Goal: Use online tool/utility: Utilize a website feature to perform a specific function

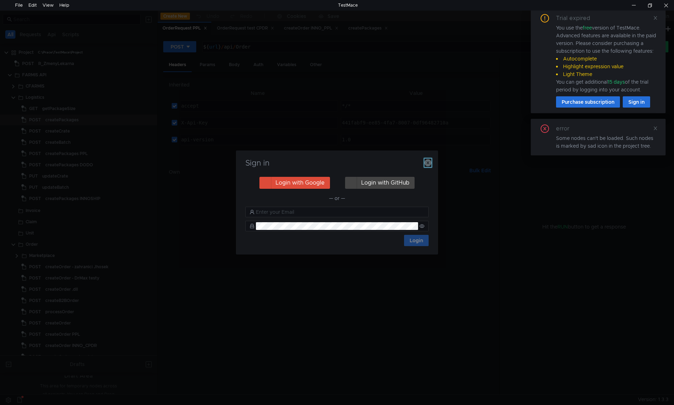
click at [429, 161] on icon "button" at bounding box center [428, 162] width 7 height 7
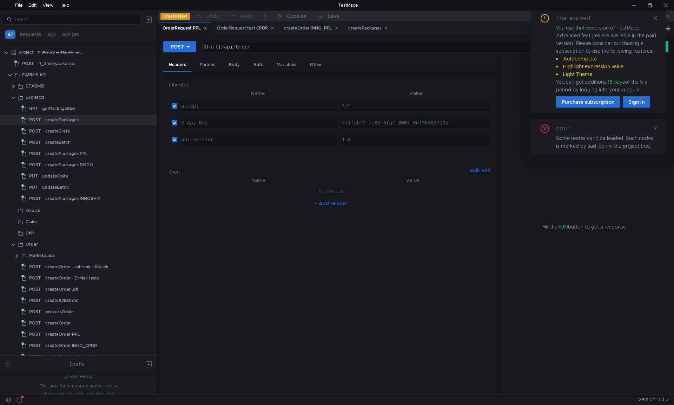
click at [657, 19] on icon at bounding box center [655, 17] width 5 height 5
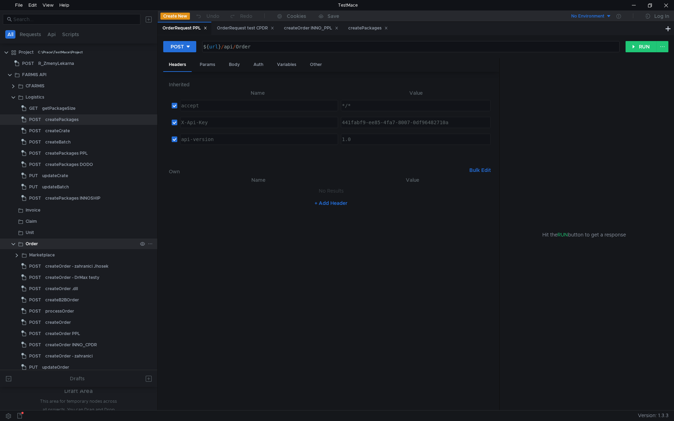
click at [13, 245] on clr-icon at bounding box center [14, 245] width 6 height 6
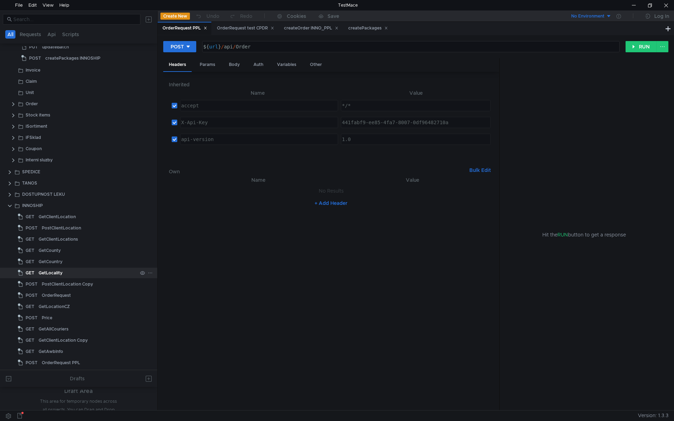
scroll to position [140, 0]
click at [11, 205] on clr-icon at bounding box center [10, 206] width 6 height 6
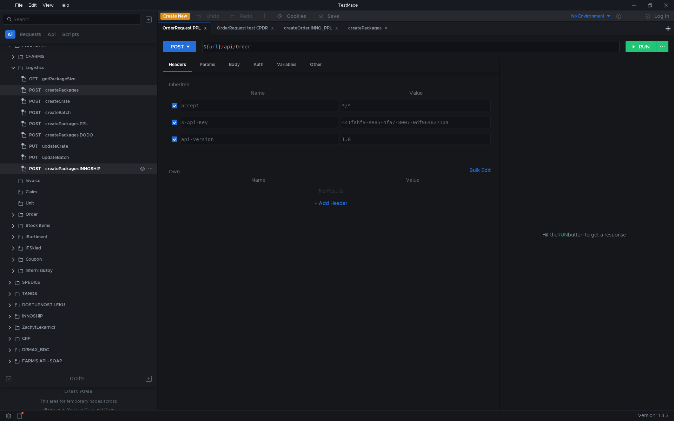
scroll to position [0, 0]
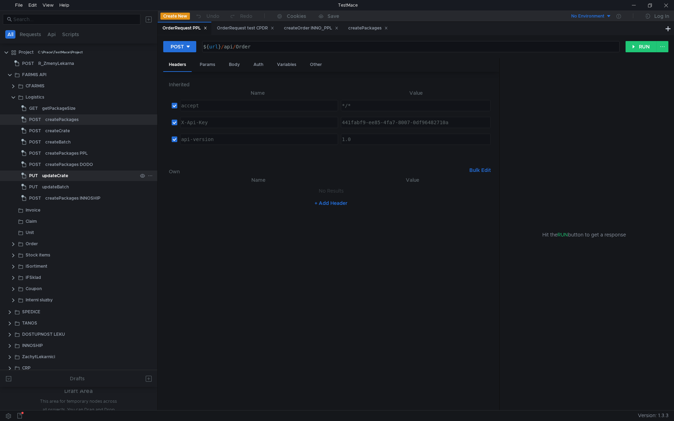
click at [65, 181] on div "updateCrate" at bounding box center [55, 176] width 26 height 11
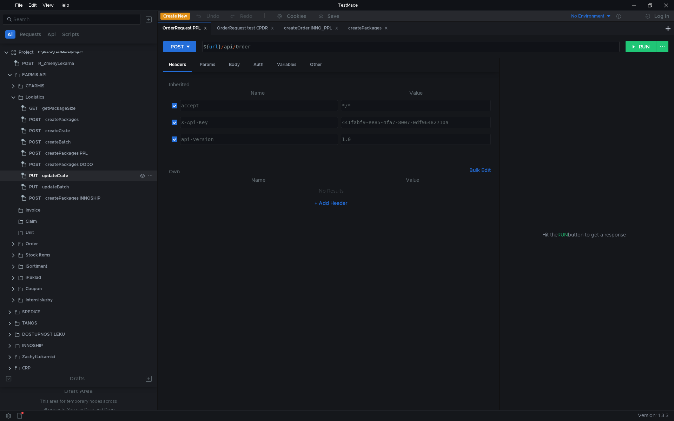
click at [65, 179] on div "updateCrate" at bounding box center [55, 176] width 26 height 11
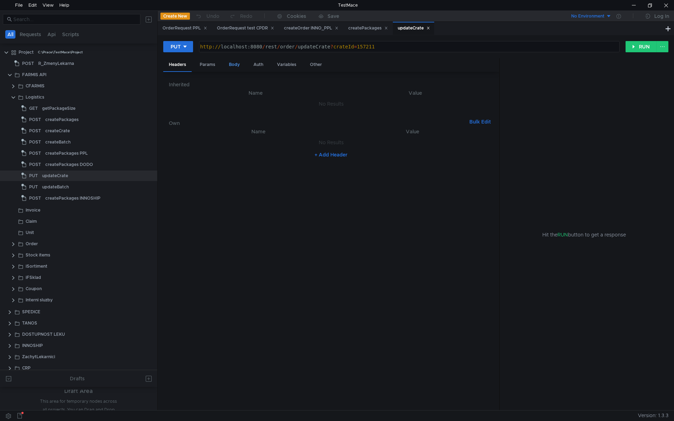
click at [230, 65] on div "Body" at bounding box center [234, 64] width 22 height 13
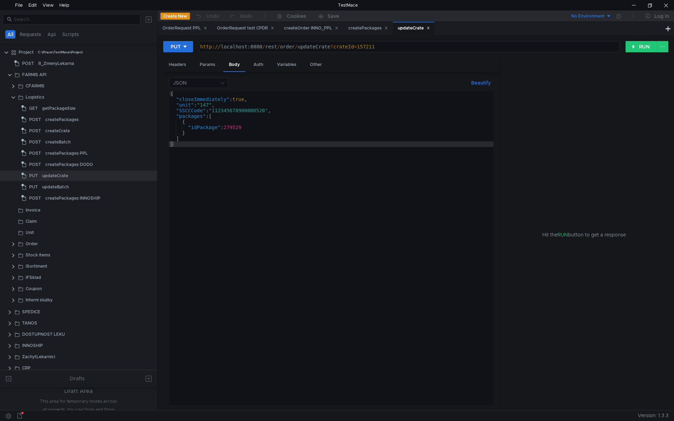
type textarea "[URL]"
drag, startPoint x: 387, startPoint y: 47, endPoint x: 330, endPoint y: 47, distance: 56.5
click at [330, 47] on div "http:// localhost:8080 / rest / order / updateCrate ? crateId = 157211" at bounding box center [409, 52] width 420 height 17
click at [65, 187] on div "updateBatch" at bounding box center [55, 187] width 27 height 11
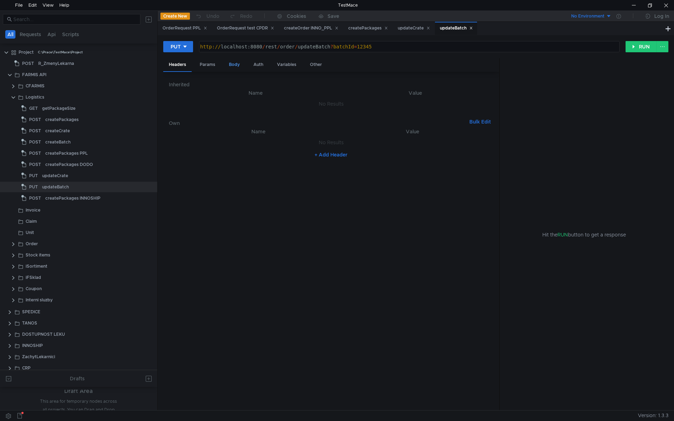
click at [236, 65] on div "Body" at bounding box center [234, 64] width 22 height 13
